Goal: Transaction & Acquisition: Purchase product/service

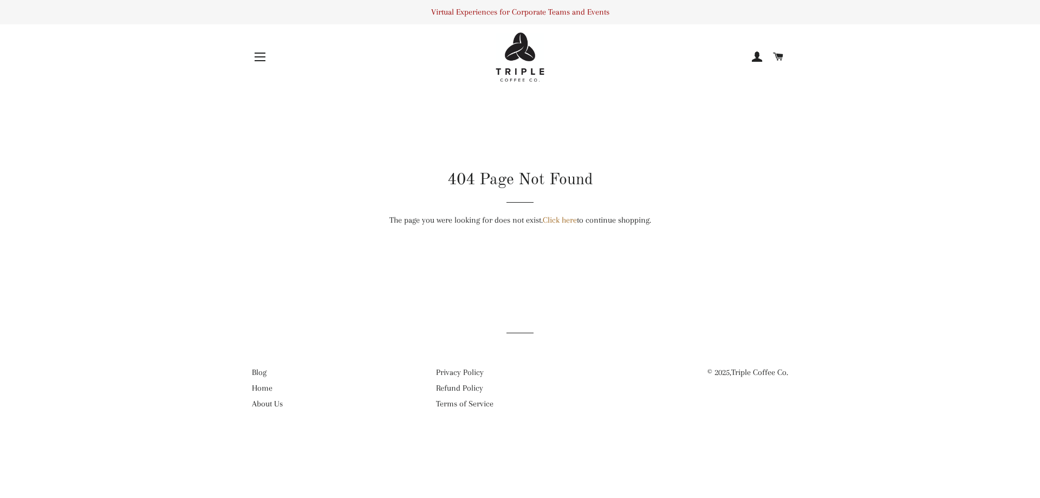
click at [513, 79] on img at bounding box center [520, 57] width 49 height 49
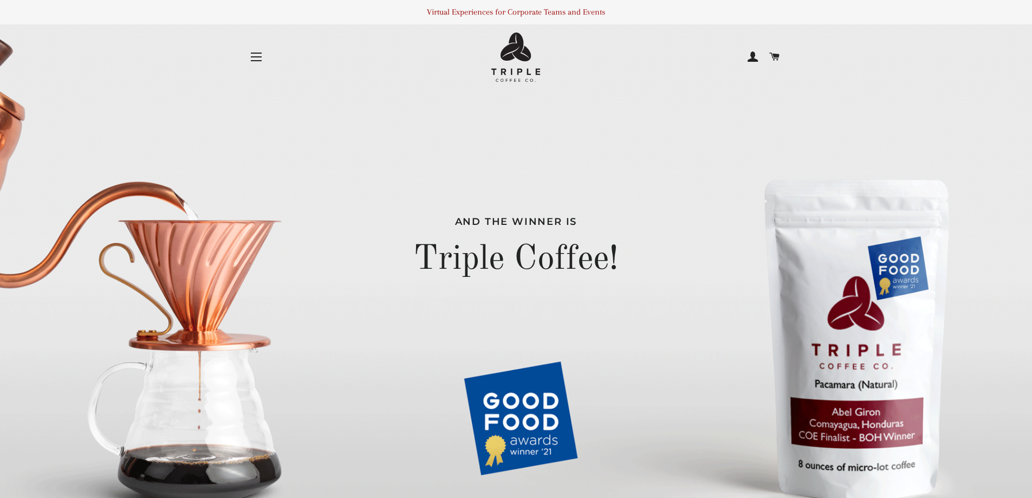
click at [249, 58] on button "Site navigation" at bounding box center [256, 56] width 27 height 27
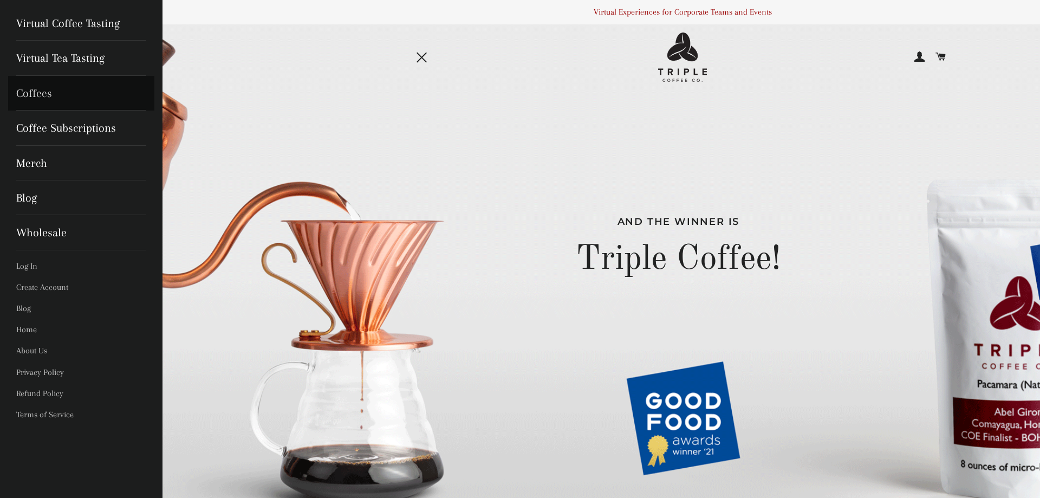
click at [44, 84] on link "Coffees" at bounding box center [81, 93] width 146 height 35
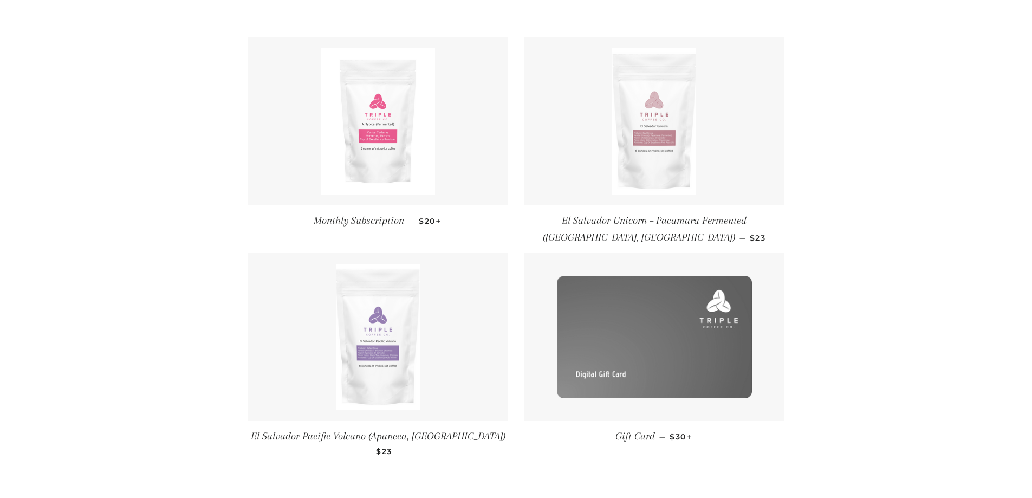
scroll to position [163, 0]
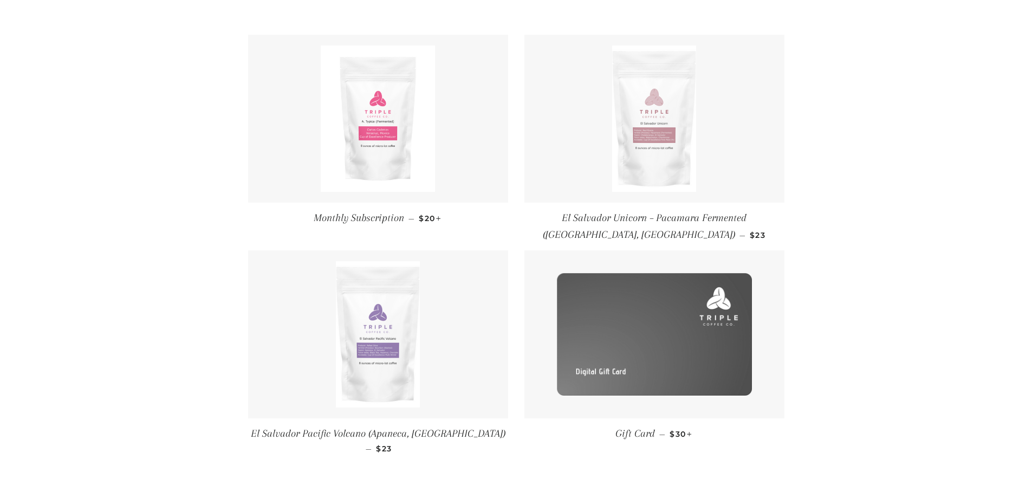
click at [626, 168] on img at bounding box center [653, 119] width 83 height 146
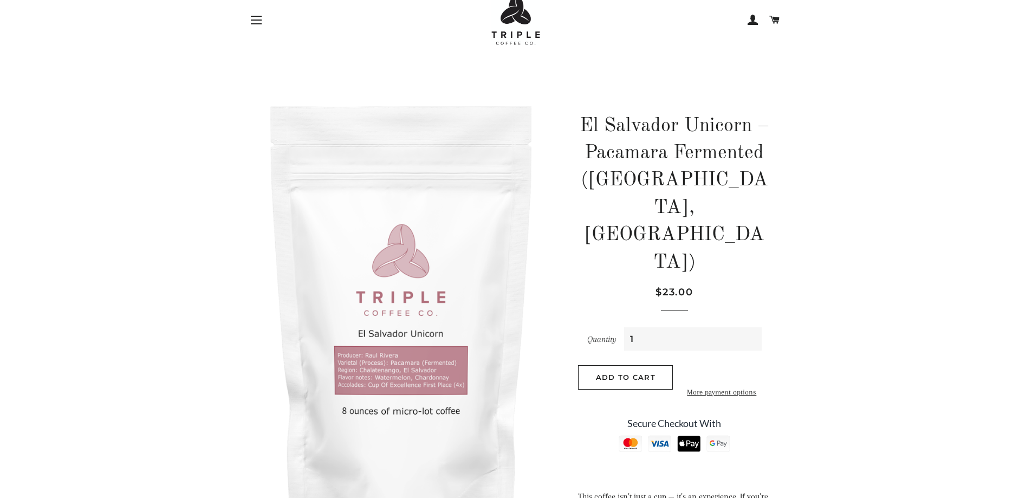
scroll to position [108, 0]
